Goal: Transaction & Acquisition: Purchase product/service

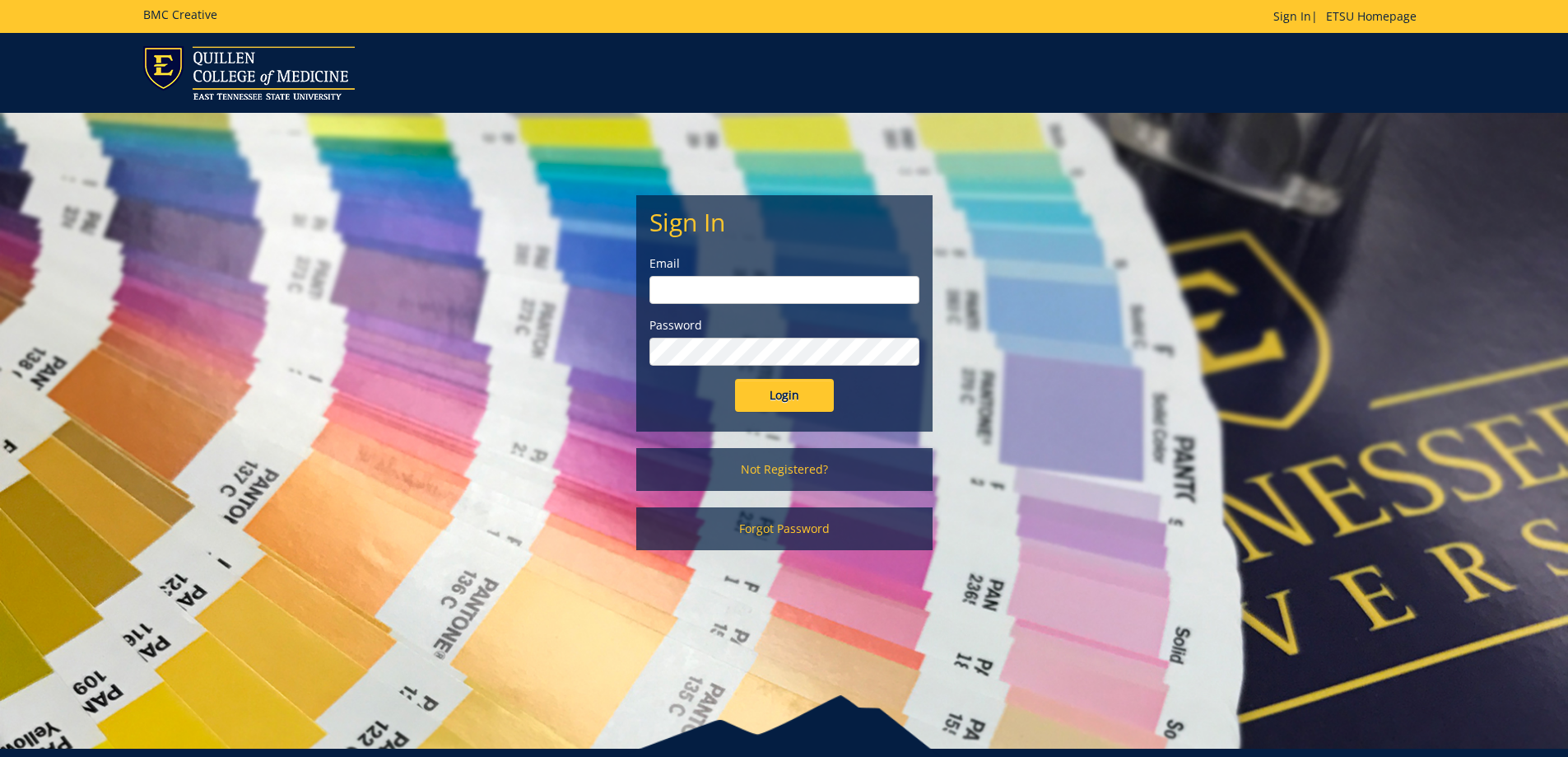
type input "owenslm@etsu.edu"
click at [785, 389] on input "Login" at bounding box center [784, 395] width 98 height 33
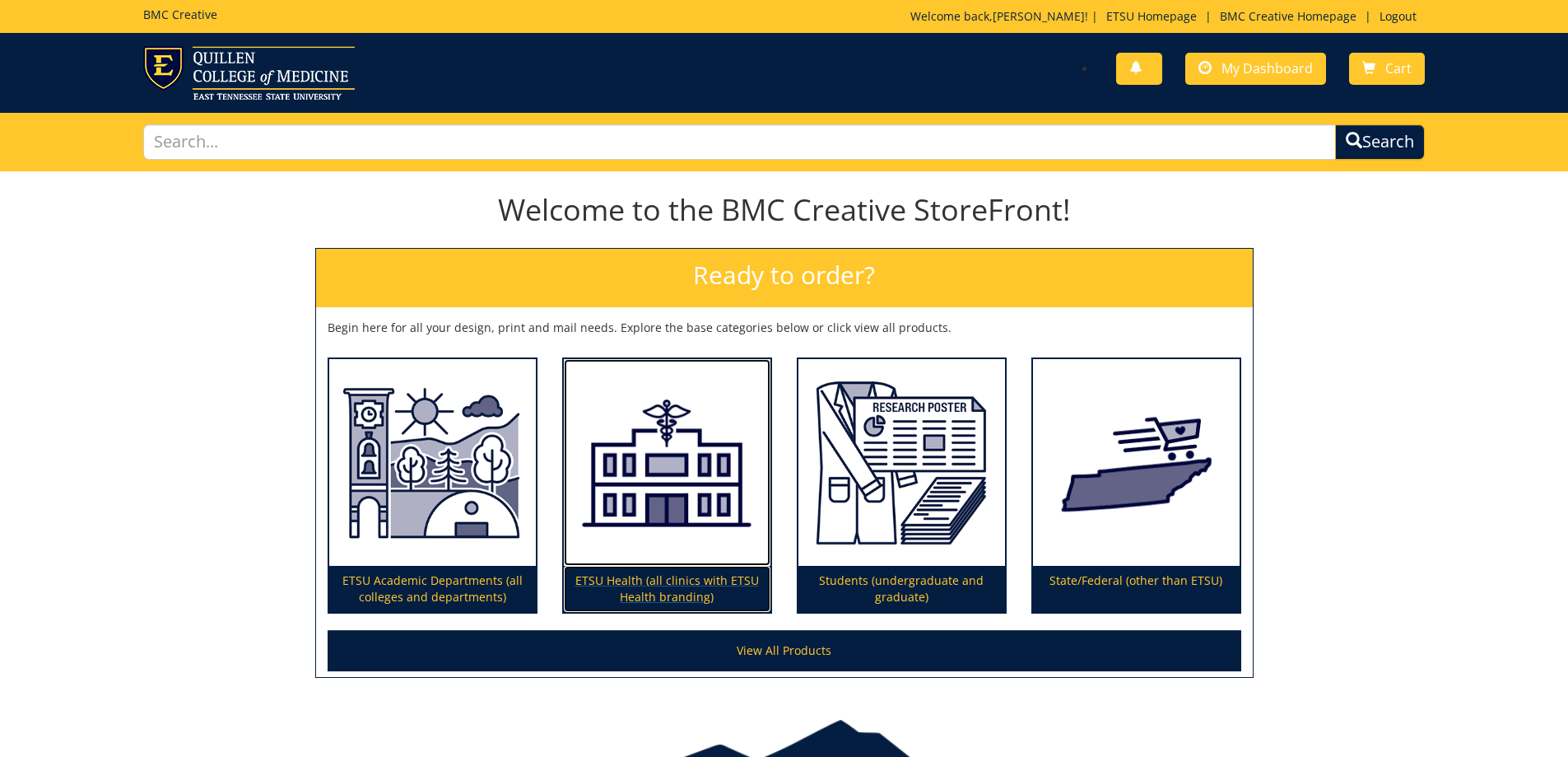
click at [676, 574] on p "ETSU Health (all clinics with ETSU Health branding)" at bounding box center [667, 589] width 207 height 46
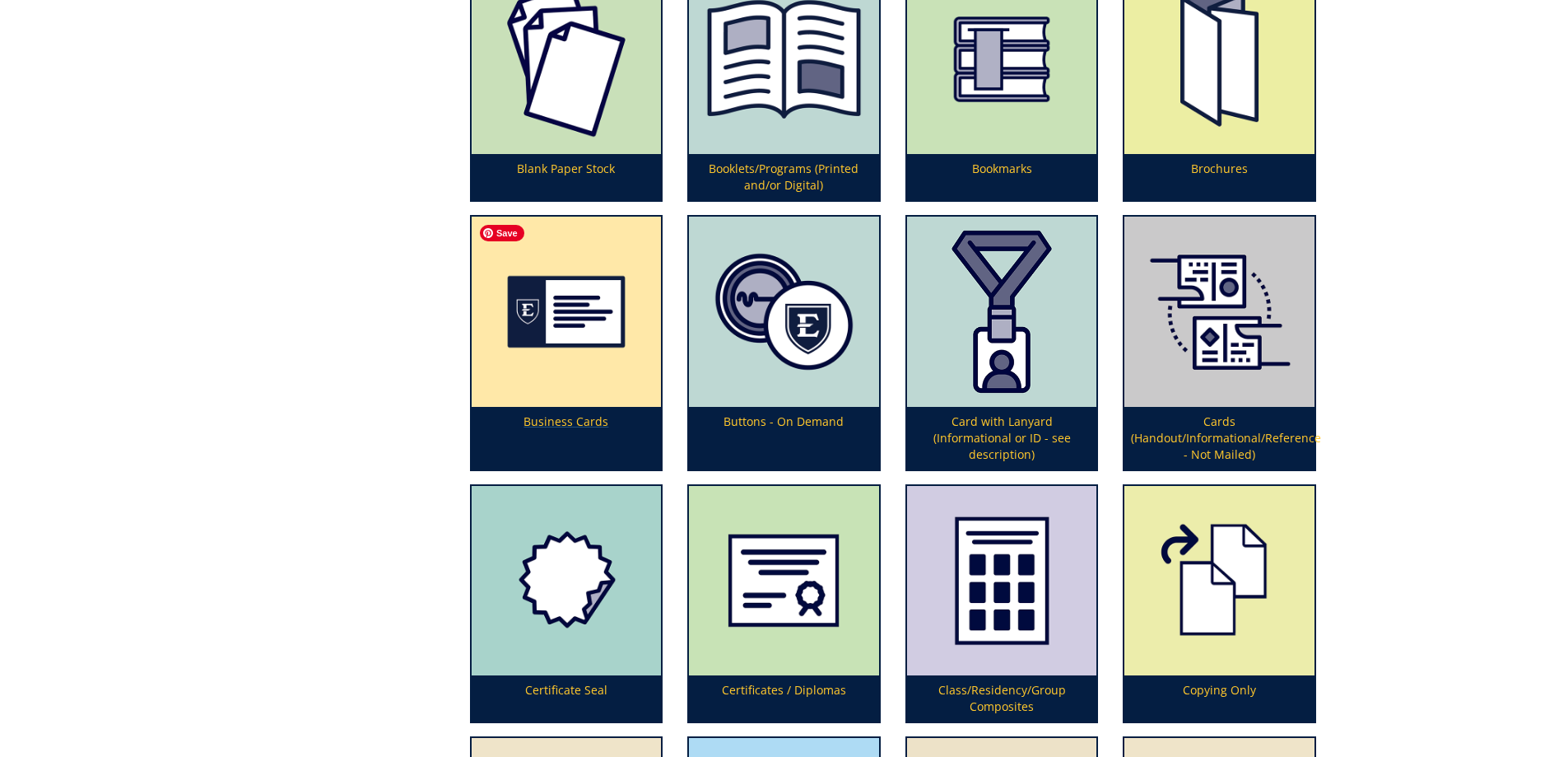
scroll to position [824, 0]
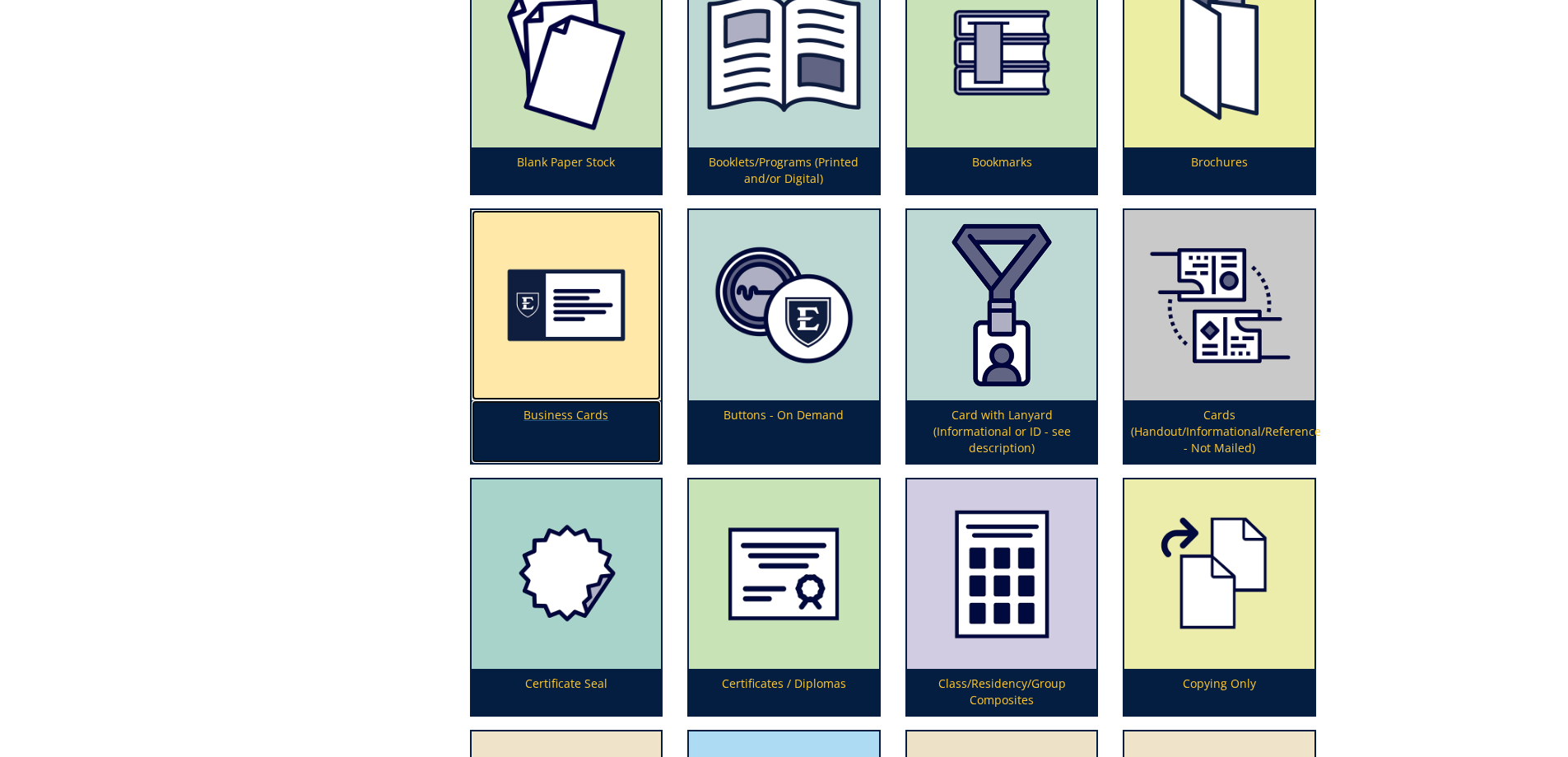
click at [600, 408] on p "Business Cards" at bounding box center [567, 431] width 190 height 63
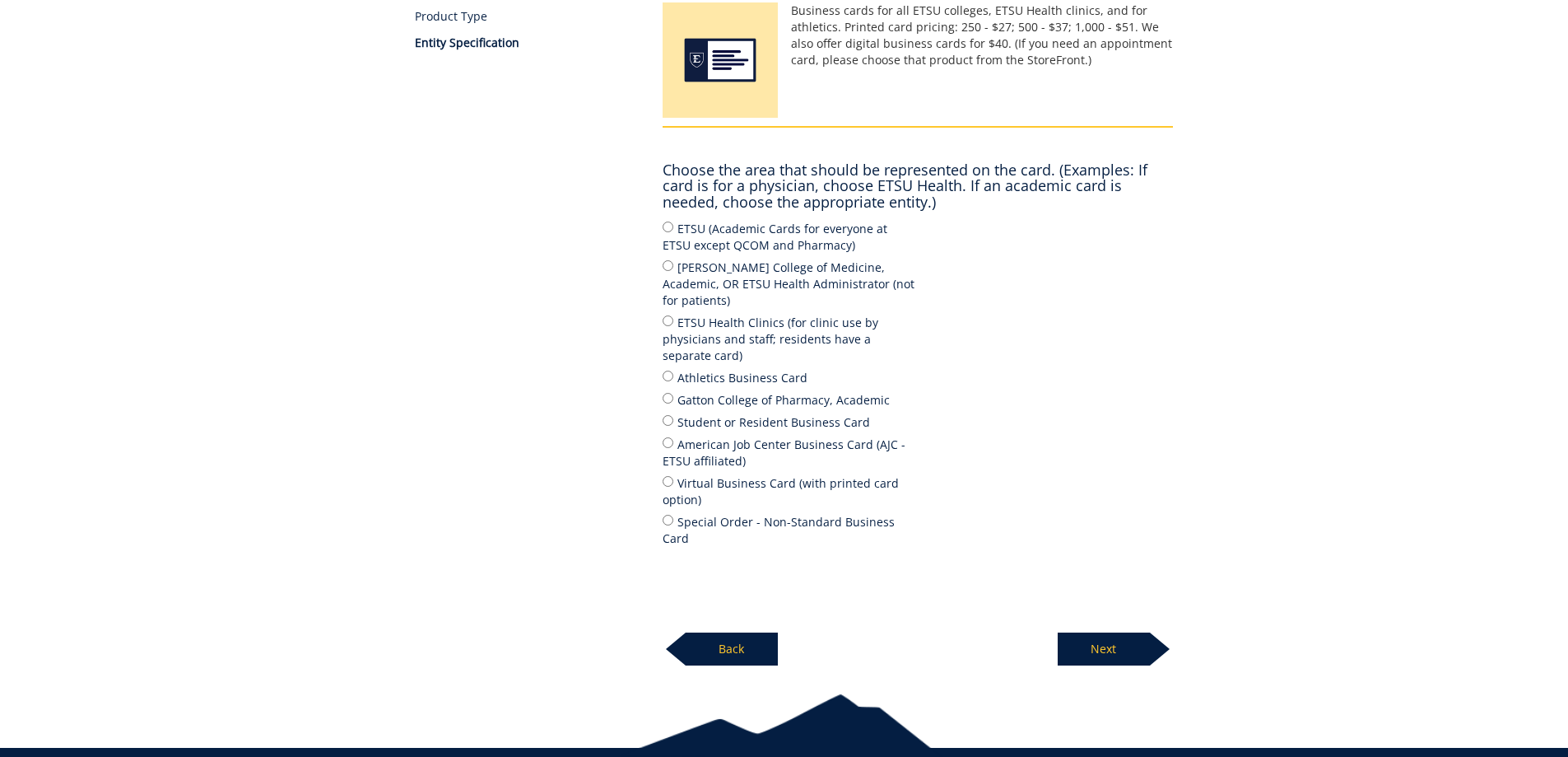
scroll to position [308, 0]
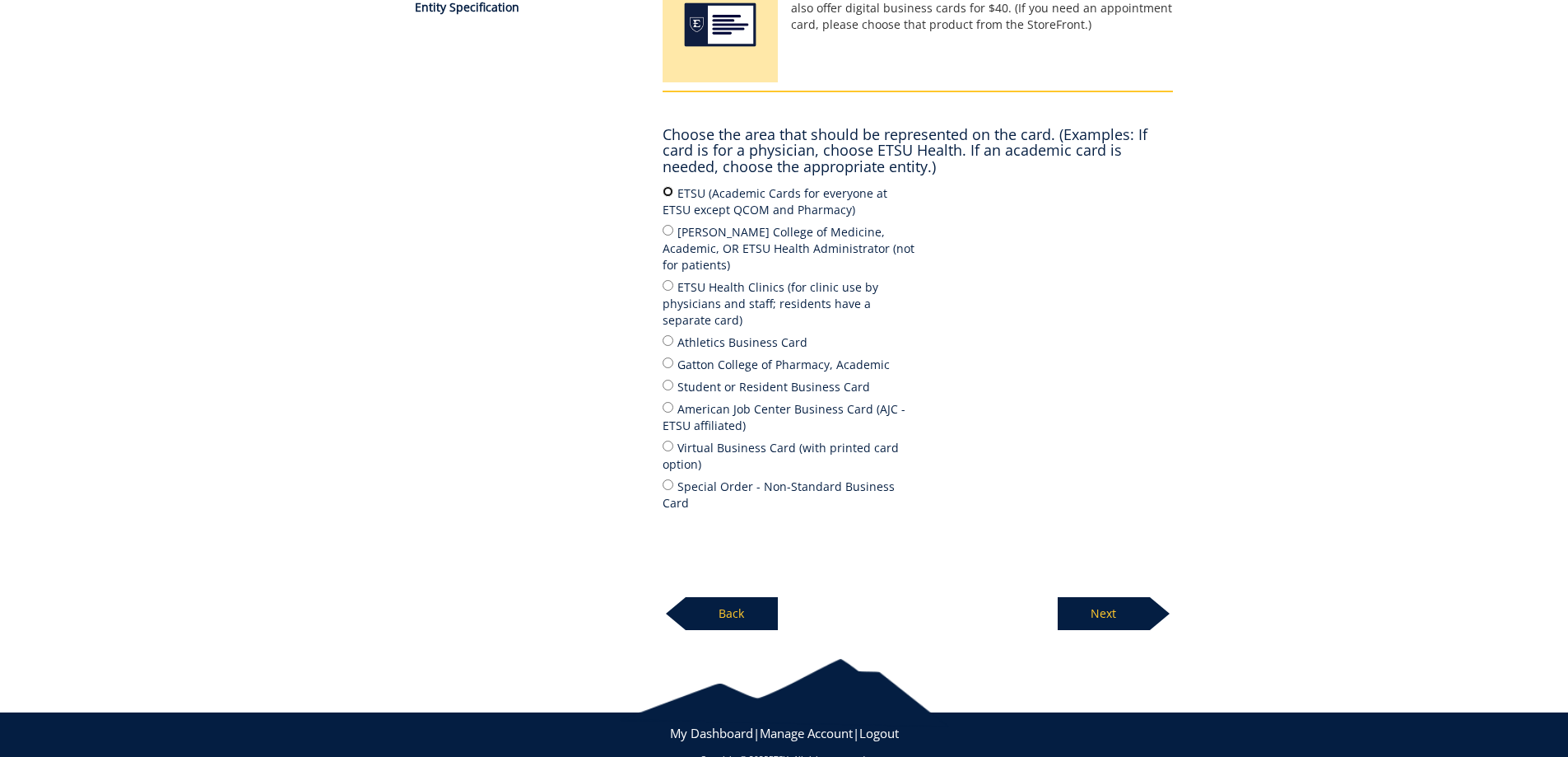
click at [664, 194] on input "ETSU (Academic Cards for everyone at ETSU except QCOM and Pharmacy)" at bounding box center [668, 192] width 11 height 11
radio input "true"
click at [669, 278] on label "ETSU Health Clinics (for clinic use by physicians and staff; residents have a s…" at bounding box center [790, 304] width 255 height 51
click at [669, 280] on input "ETSU Health Clinics (for clinic use by physicians and staff; residents have a s…" at bounding box center [668, 286] width 11 height 11
radio input "true"
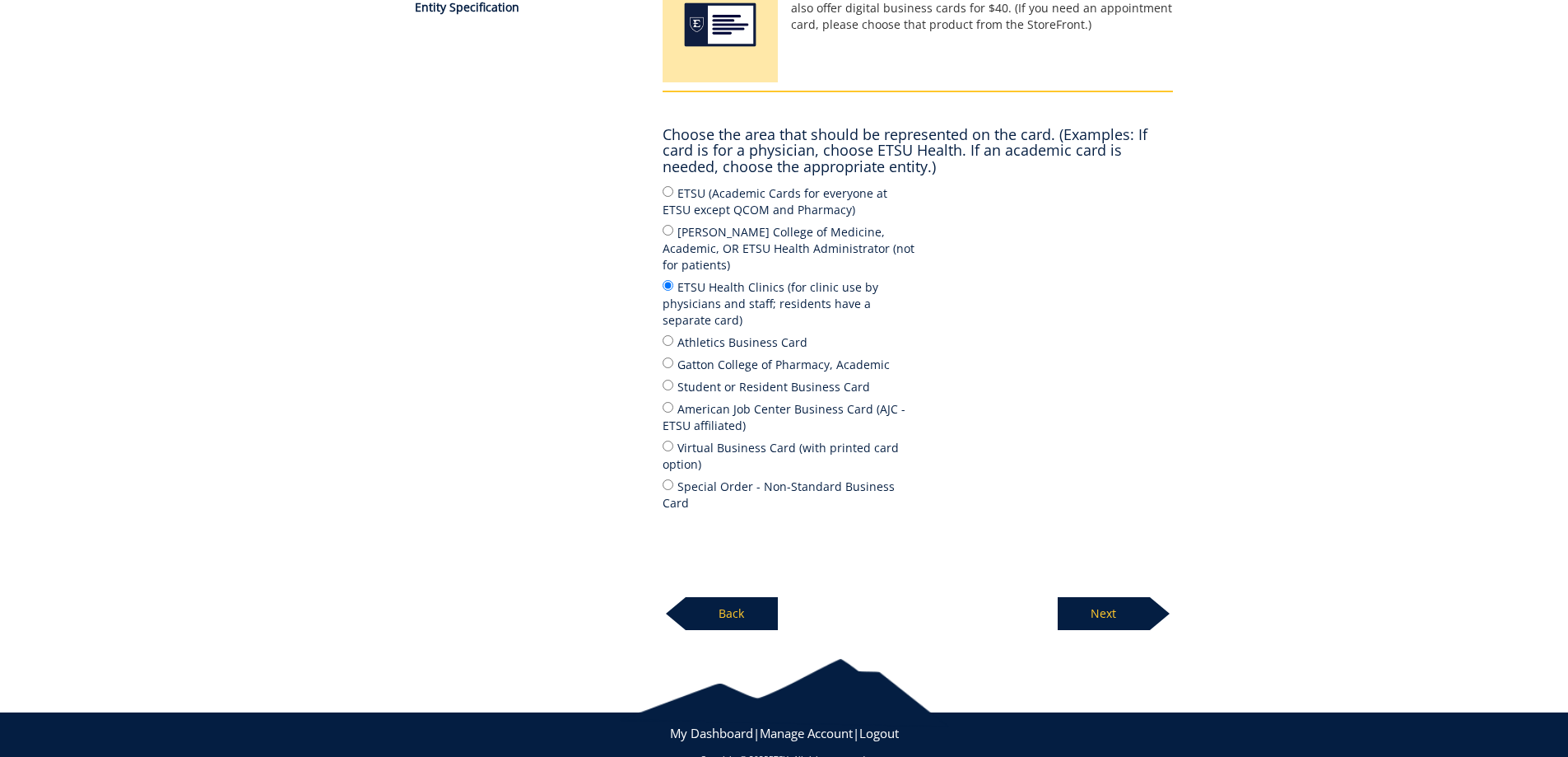
click at [1097, 597] on p "Next" at bounding box center [1104, 613] width 92 height 33
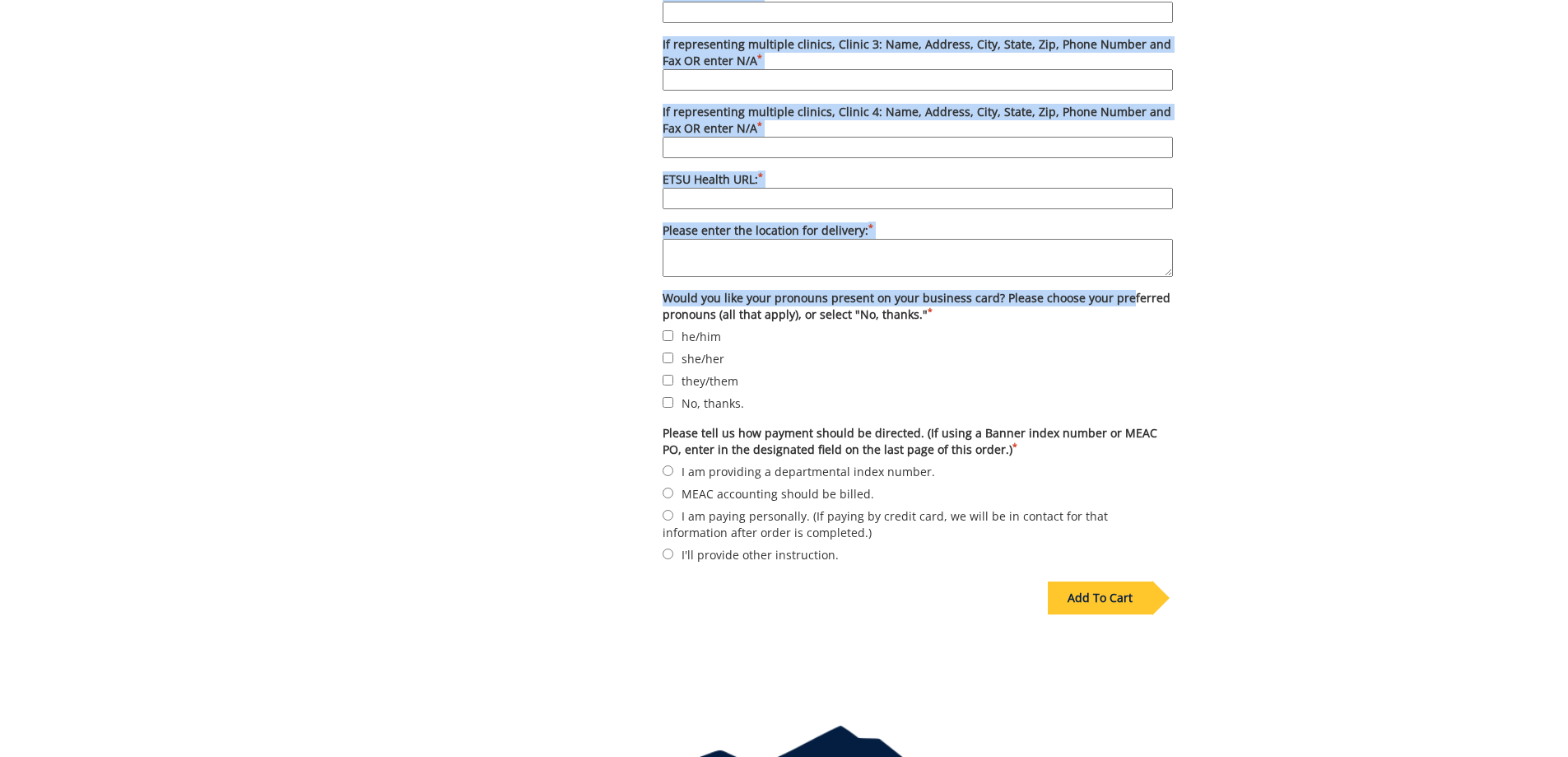
scroll to position [1267, 0]
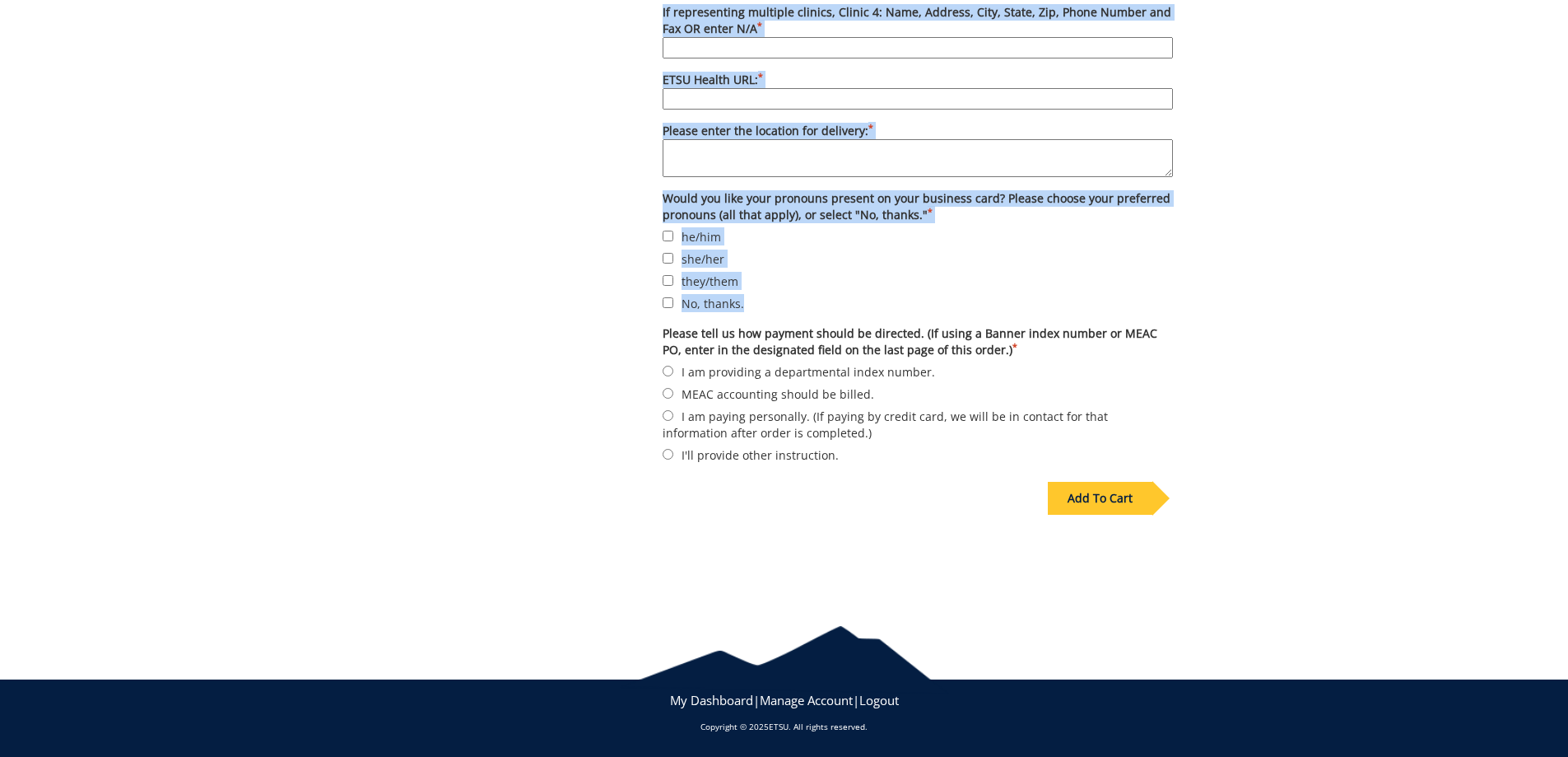
drag, startPoint x: 666, startPoint y: 115, endPoint x: 1141, endPoint y: 311, distance: 513.8
copy div "Options Please enter quantity here. Printed card pricing: 250 - $27; 500 - $37;…"
